Goal: Task Accomplishment & Management: Complete application form

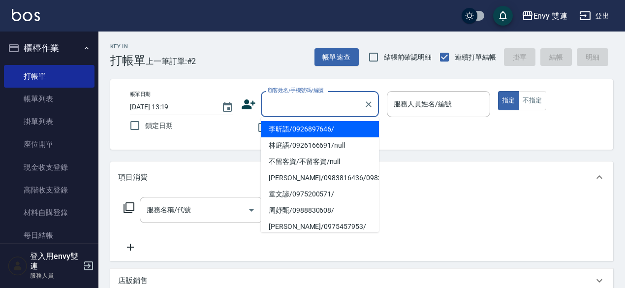
click at [308, 106] on input "顧客姓名/手機號碼/編號" at bounding box center [312, 103] width 94 height 17
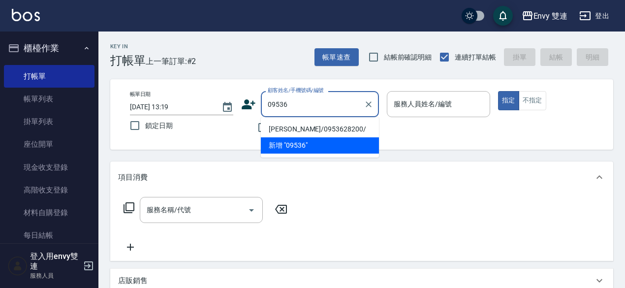
type input "[PERSON_NAME]/0953628200/"
type input "Ina-2"
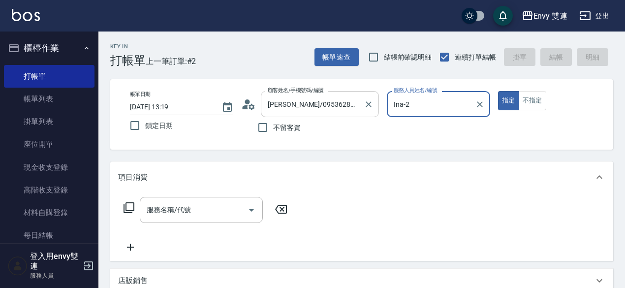
click at [498, 91] on button "指定" at bounding box center [508, 100] width 21 height 19
type button "true"
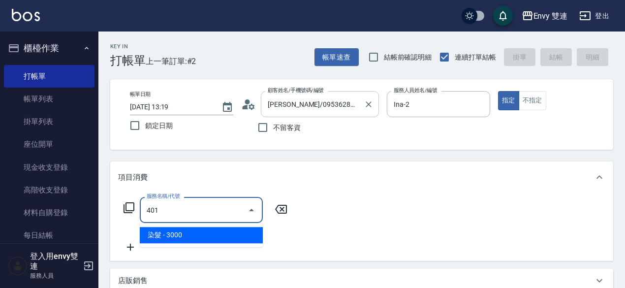
type input "染髮(401)"
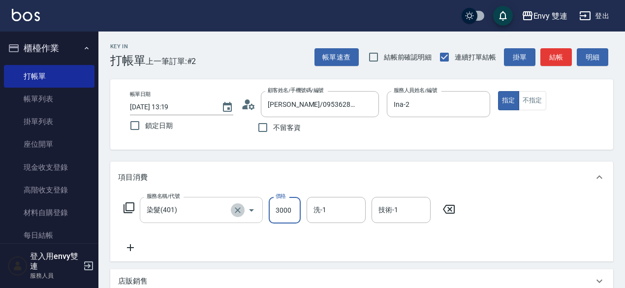
click at [240, 211] on icon "Clear" at bounding box center [238, 210] width 10 height 10
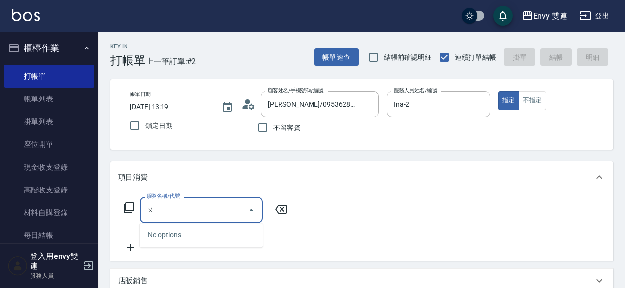
type input "五"
type input "補"
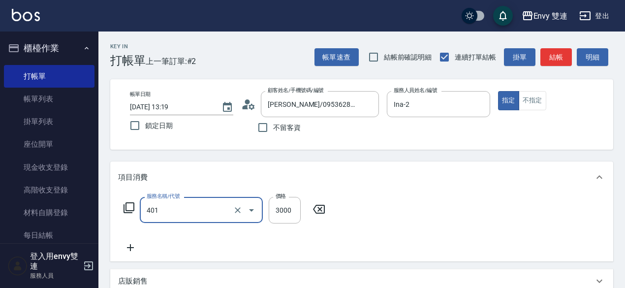
type input "染髮(401)"
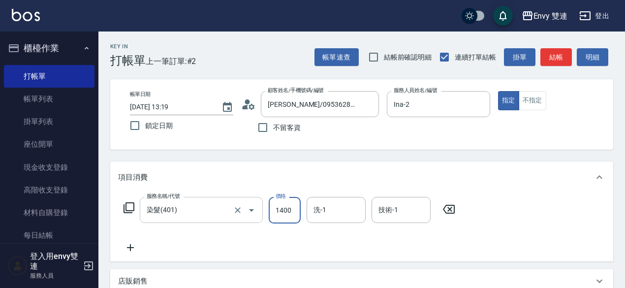
type input "1400"
type input "32"
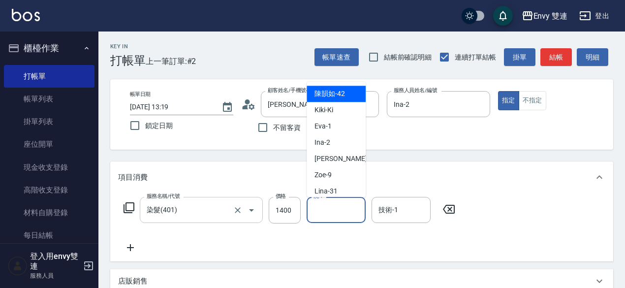
click at [344, 211] on input "洗-1" at bounding box center [336, 209] width 50 height 17
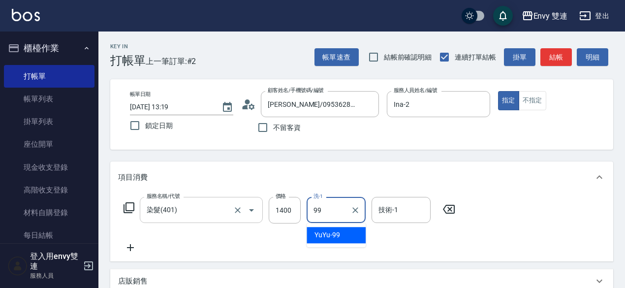
type input "YuYu-99"
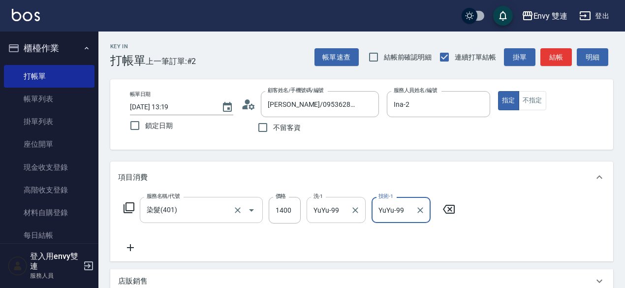
type input "YuYu-99"
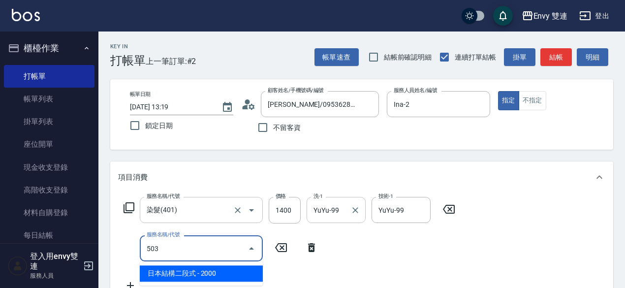
type input "日本結構二段式(503)"
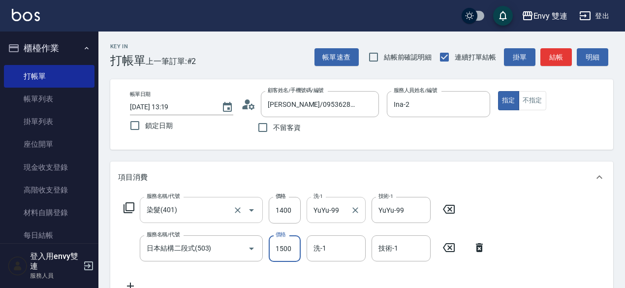
type input "1500"
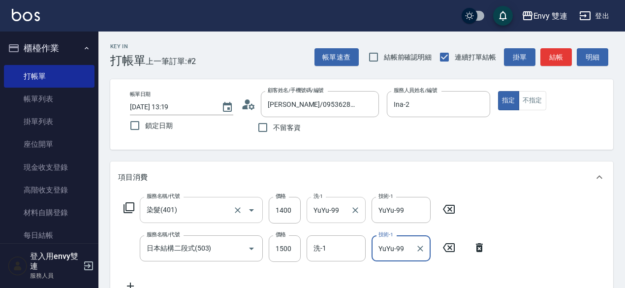
type input "YuYu-99"
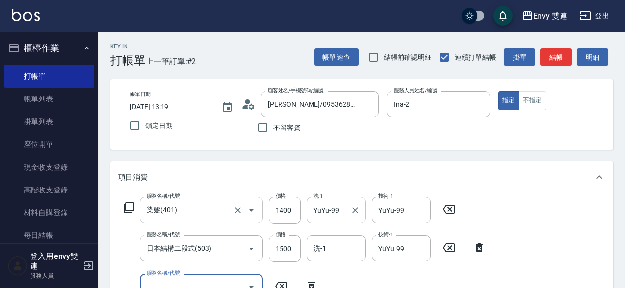
scroll to position [7, 0]
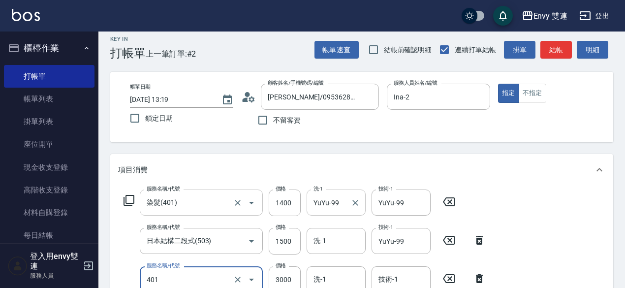
type input "染髮(401)"
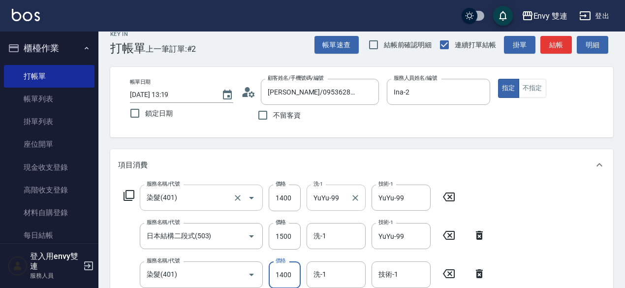
type input "1400"
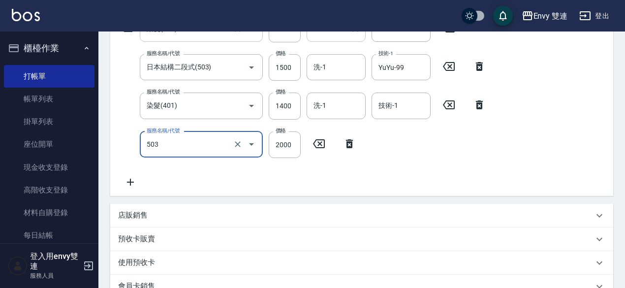
type input "日本結構二段式(503)"
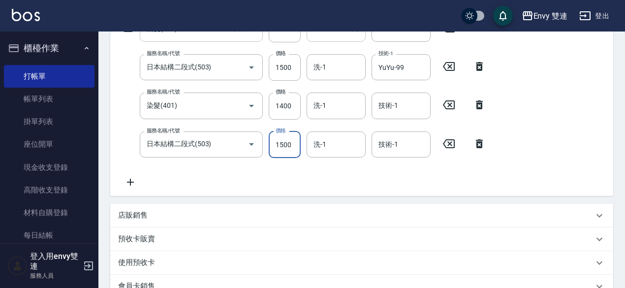
type input "1500"
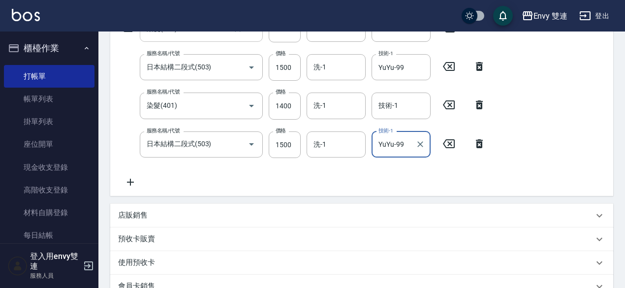
scroll to position [348, 0]
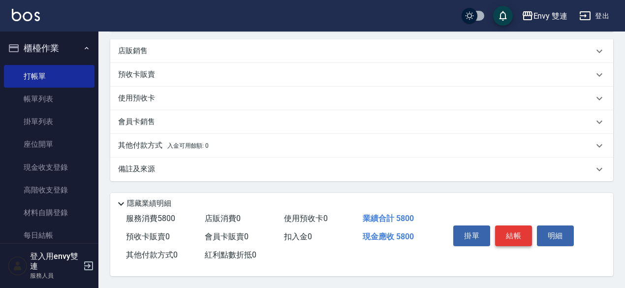
type input "YuYu-99"
click at [508, 238] on button "結帳" at bounding box center [513, 235] width 37 height 21
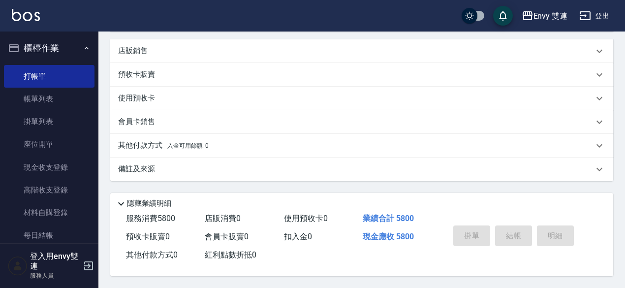
type input "[DATE] 15:45"
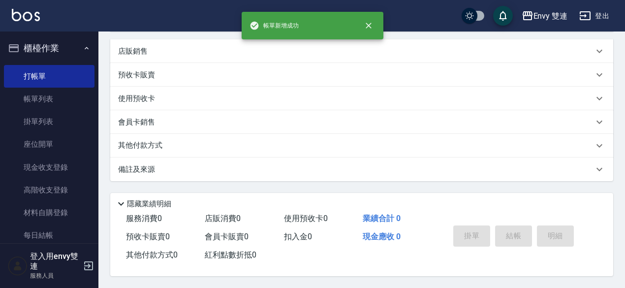
scroll to position [0, 0]
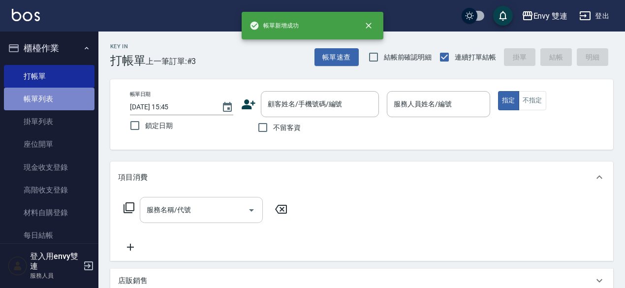
click at [76, 99] on link "帳單列表" at bounding box center [49, 99] width 90 height 23
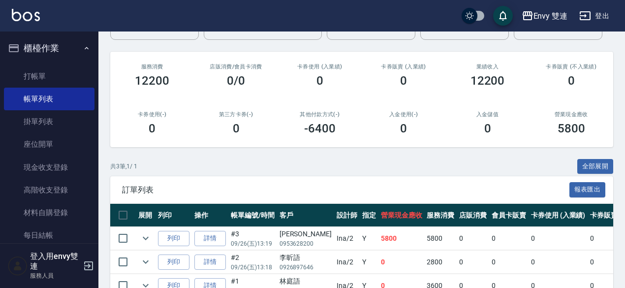
scroll to position [102, 0]
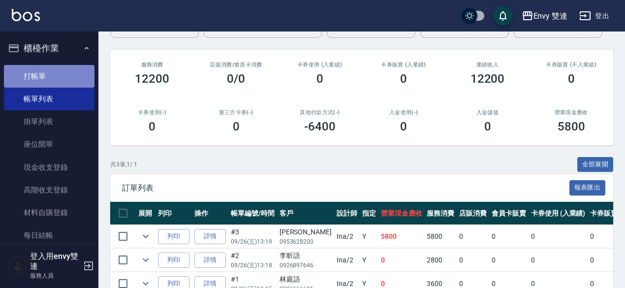
click at [63, 75] on link "打帳單" at bounding box center [49, 76] width 90 height 23
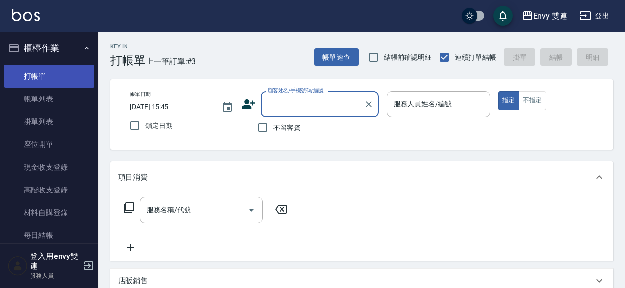
type input "4"
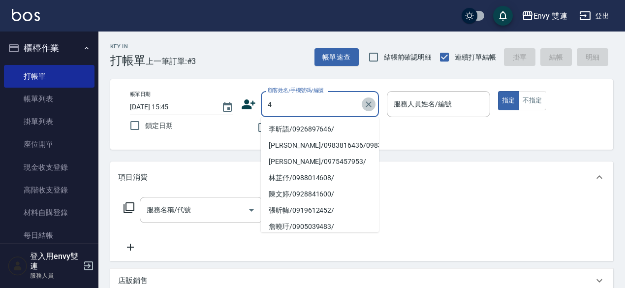
click at [366, 104] on icon "Clear" at bounding box center [368, 104] width 10 height 10
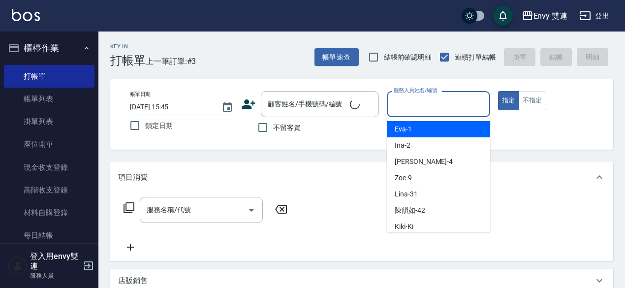
click at [430, 106] on input "服務人員姓名/編號" at bounding box center [438, 103] width 94 height 17
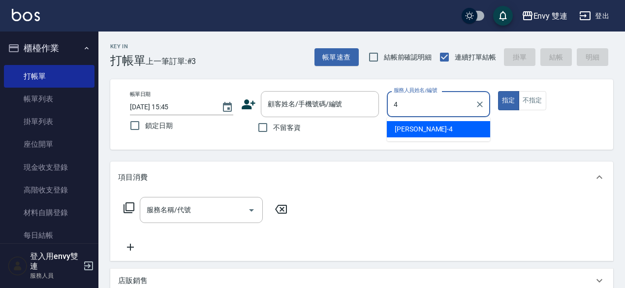
type input "[PERSON_NAME]-4"
type button "true"
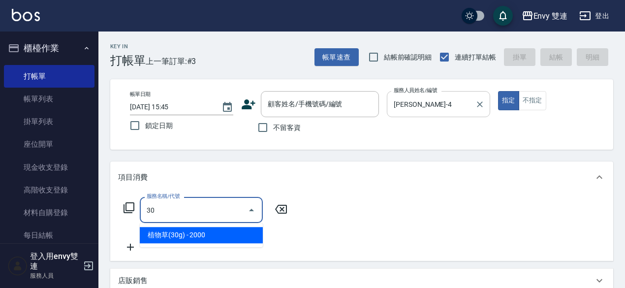
type input "3"
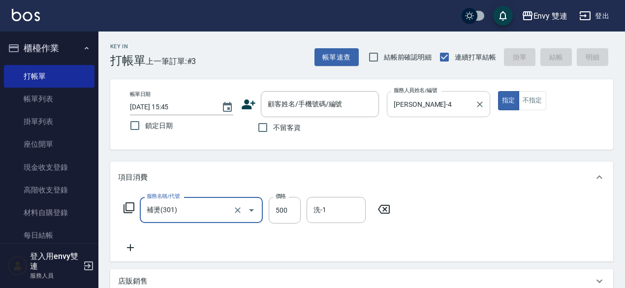
type input "補燙(301)"
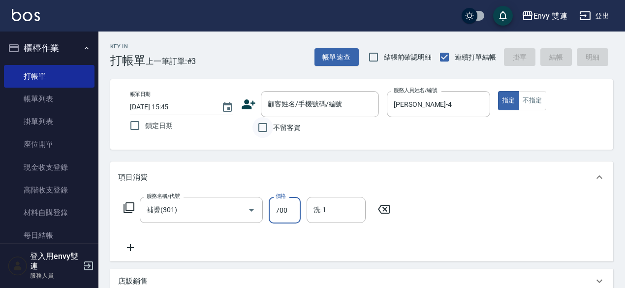
type input "700"
click at [269, 125] on input "不留客資" at bounding box center [262, 127] width 21 height 21
checkbox input "true"
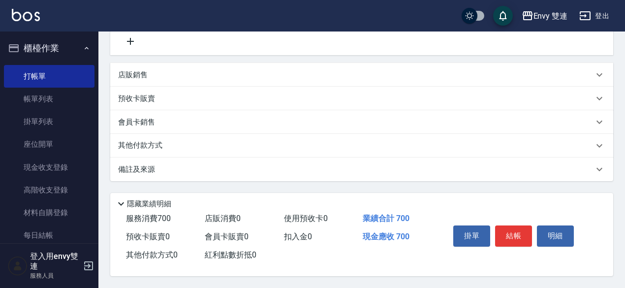
scroll to position [210, 0]
click at [521, 235] on button "結帳" at bounding box center [513, 235] width 37 height 21
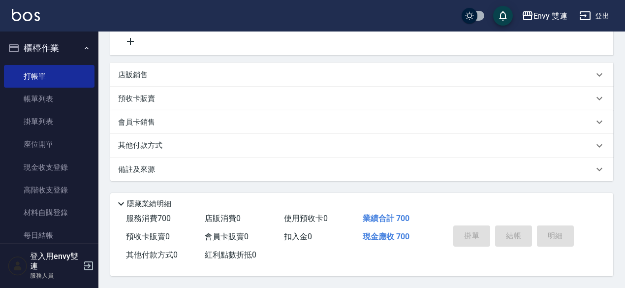
type input "[DATE] 15:46"
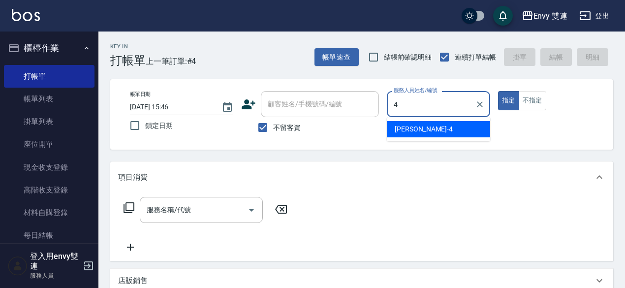
type input "[PERSON_NAME]-4"
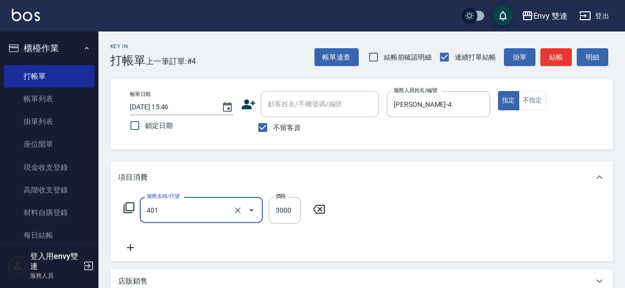
type input "染髮(401)"
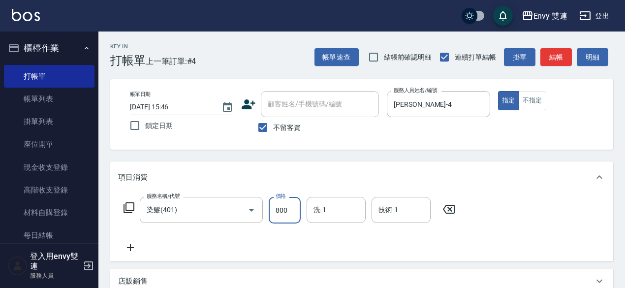
type input "800"
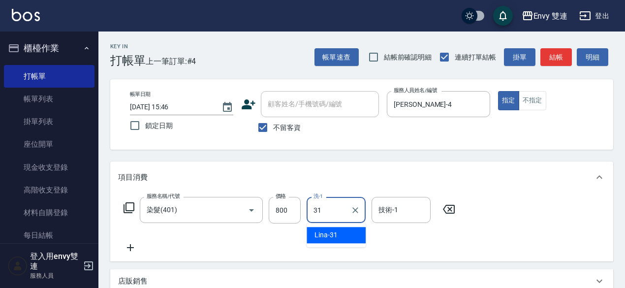
type input "Lina-31"
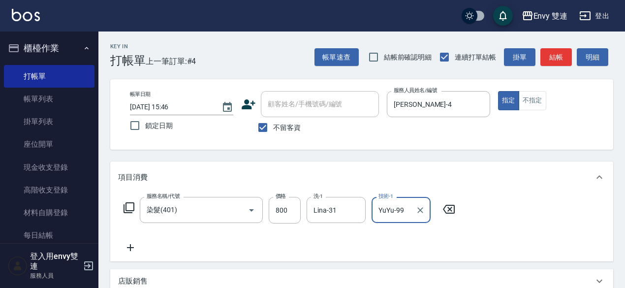
type input "YuYu-99"
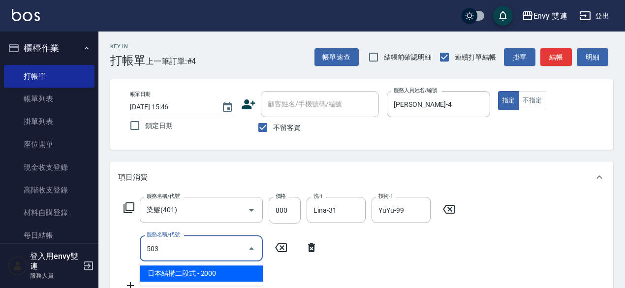
type input "日本結構二段式(503)"
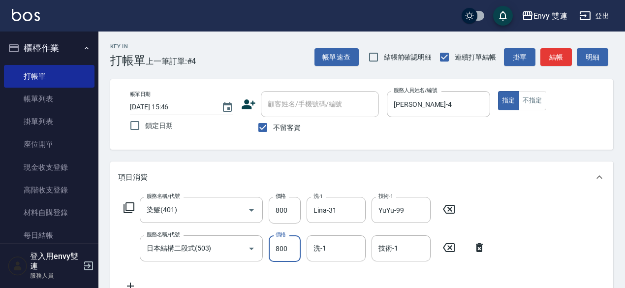
type input "800"
type input "Lina-31"
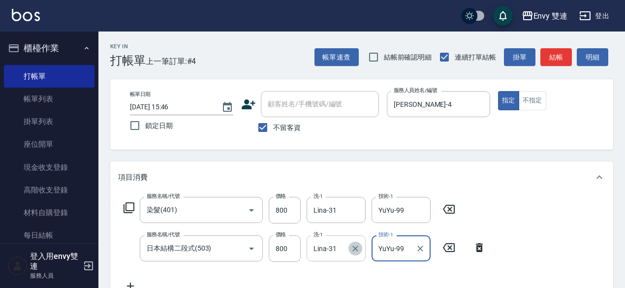
click at [358, 250] on icon "Clear" at bounding box center [355, 248] width 10 height 10
type input "YuYu-99"
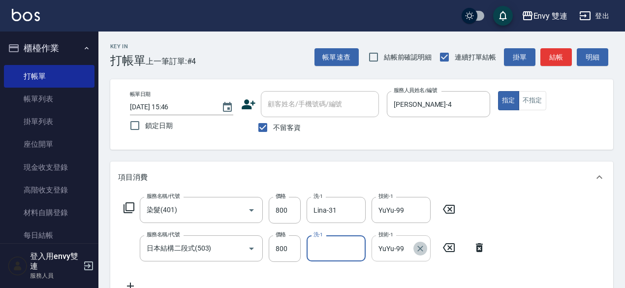
click at [420, 250] on icon "Clear" at bounding box center [420, 248] width 10 height 10
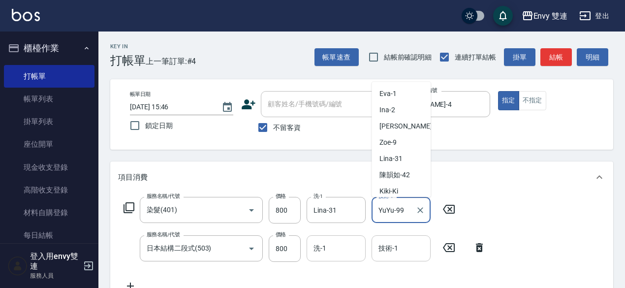
click at [407, 208] on input "YuYu-99" at bounding box center [393, 209] width 35 height 17
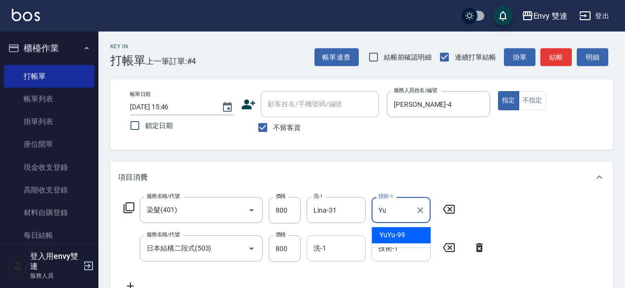
type input "Y"
type input "Lina-31"
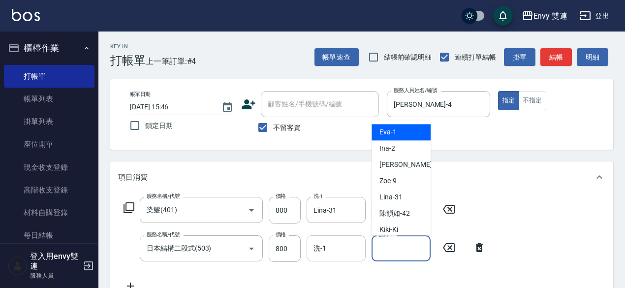
click at [399, 252] on input "技術-1" at bounding box center [401, 248] width 50 height 17
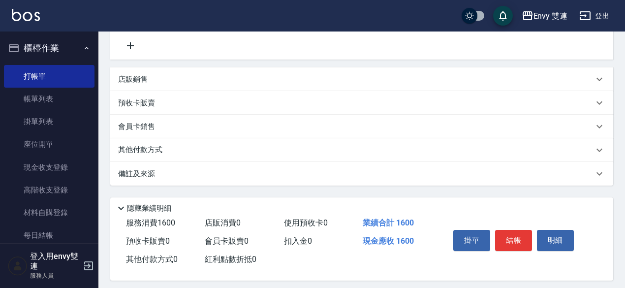
scroll to position [248, 0]
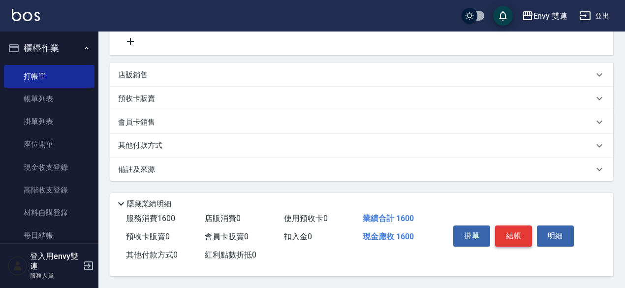
type input "Lina-31"
click at [516, 229] on button "結帳" at bounding box center [513, 235] width 37 height 21
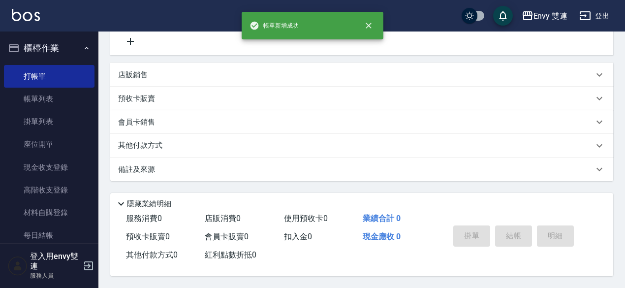
scroll to position [0, 0]
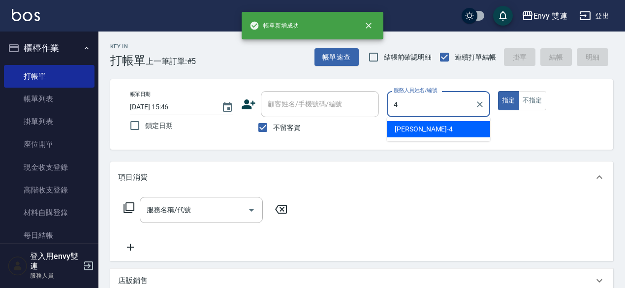
type input "[PERSON_NAME]-4"
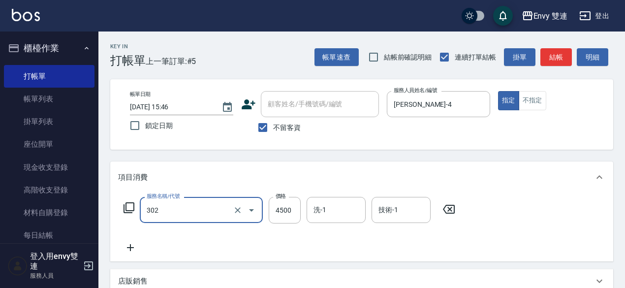
type input "水質感熱塑燙(302)"
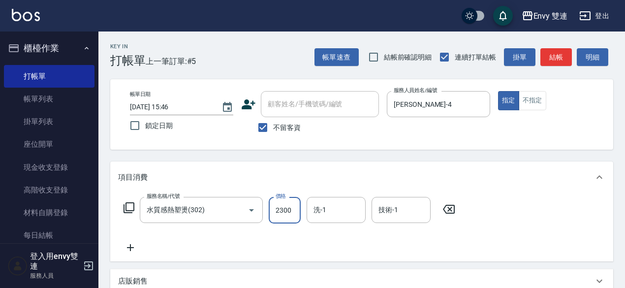
type input "2300"
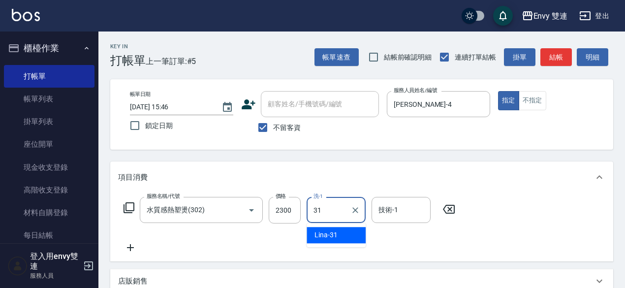
type input "Lina-31"
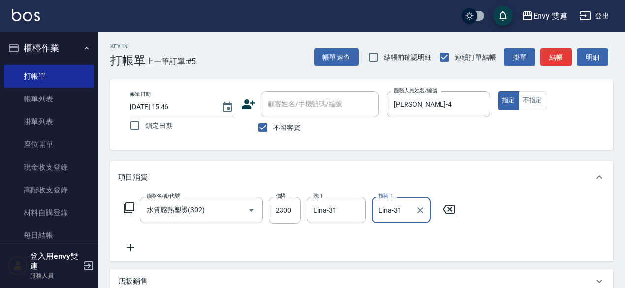
type input "Lina-31"
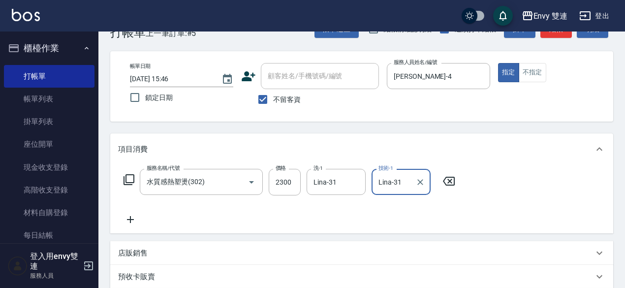
scroll to position [210, 0]
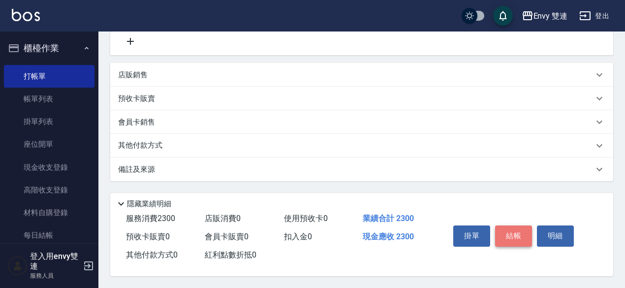
click at [517, 229] on button "結帳" at bounding box center [513, 235] width 37 height 21
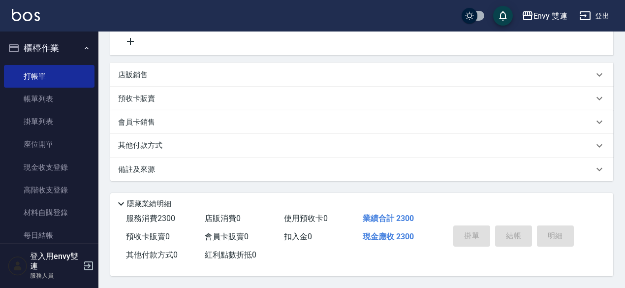
type input "[DATE] 15:47"
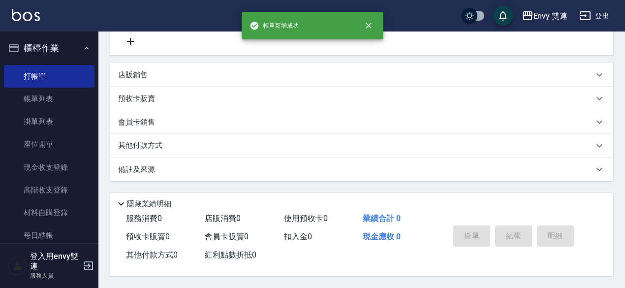
scroll to position [0, 0]
